Goal: Task Accomplishment & Management: Manage account settings

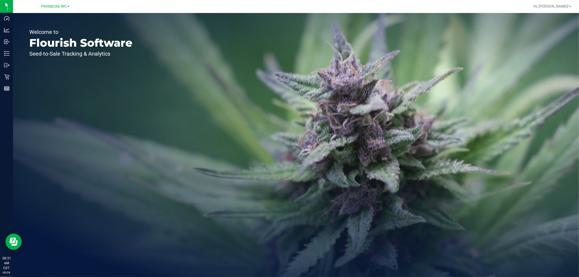
click at [104, 159] on div "Welcome to Flourish Software Seed-to-Sale Tracking & Analytics" at bounding box center [81, 145] width 136 height 264
click at [571, 6] on span at bounding box center [571, 6] width 2 height 1
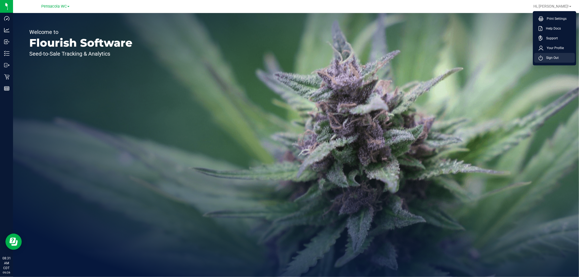
click at [555, 58] on span "Sign Out" at bounding box center [551, 57] width 16 height 5
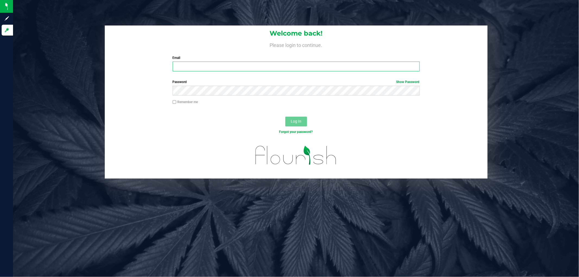
click at [211, 64] on input "Email" at bounding box center [296, 67] width 247 height 10
type input "[EMAIL_ADDRESS][DOMAIN_NAME]"
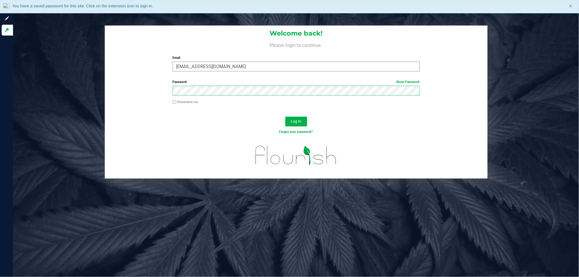
click at [286, 117] on button "Log In" at bounding box center [297, 122] width 22 height 10
